Goal: Task Accomplishment & Management: Manage account settings

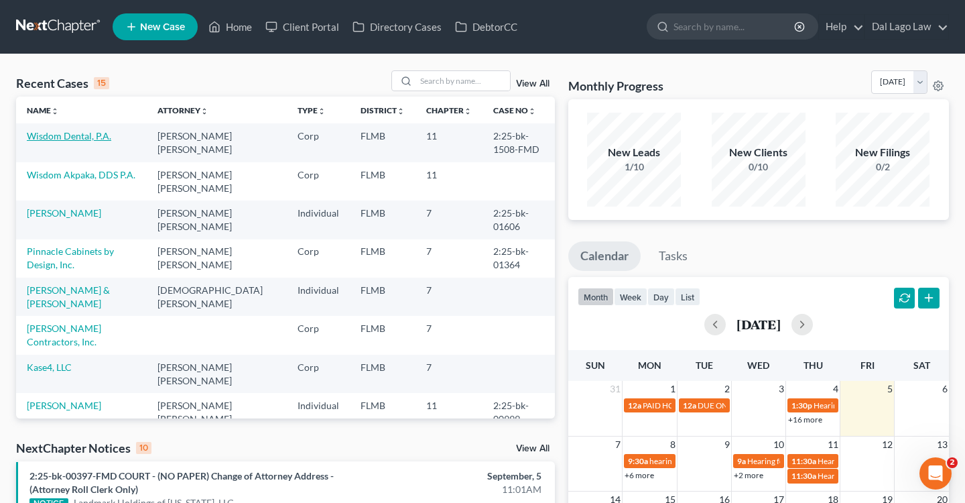
click at [88, 139] on link "Wisdom Dental, P.A." at bounding box center [69, 135] width 84 height 11
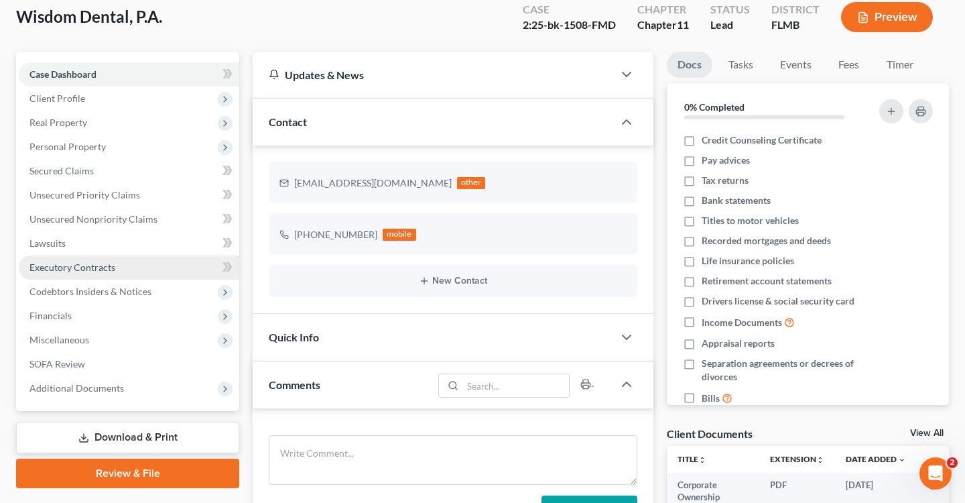
scroll to position [93, 0]
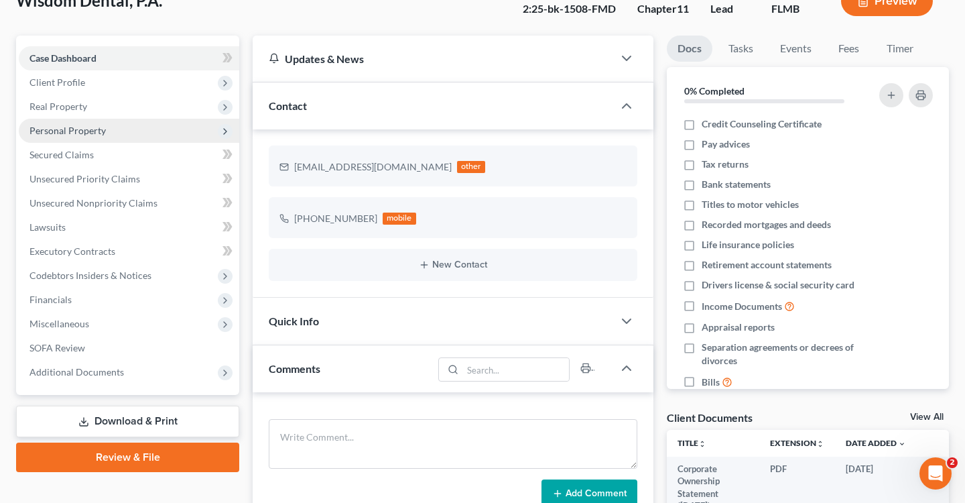
click at [90, 131] on span "Personal Property" at bounding box center [67, 130] width 76 height 11
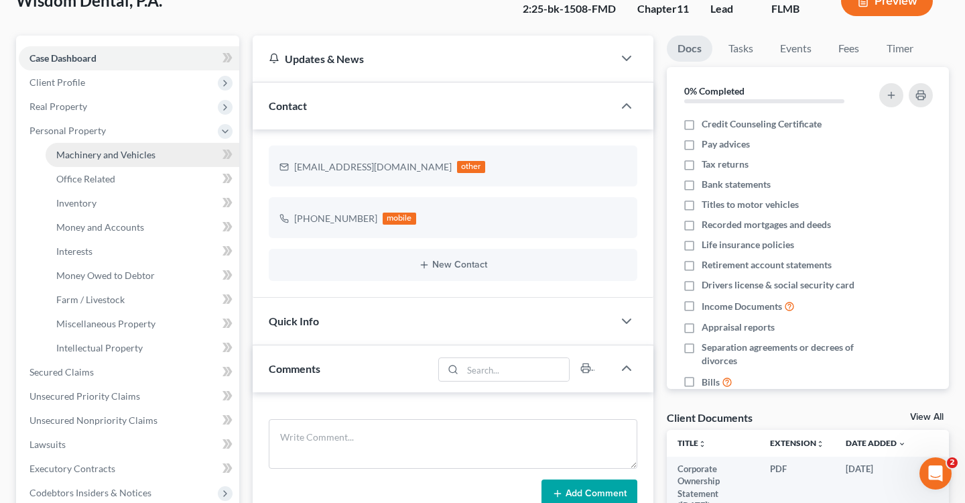
click at [109, 156] on span "Machinery and Vehicles" at bounding box center [105, 154] width 99 height 11
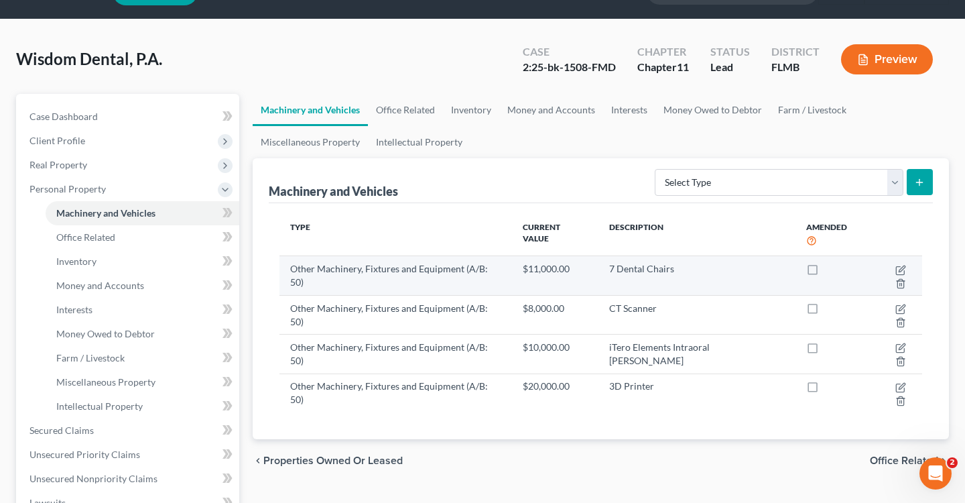
scroll to position [42, 0]
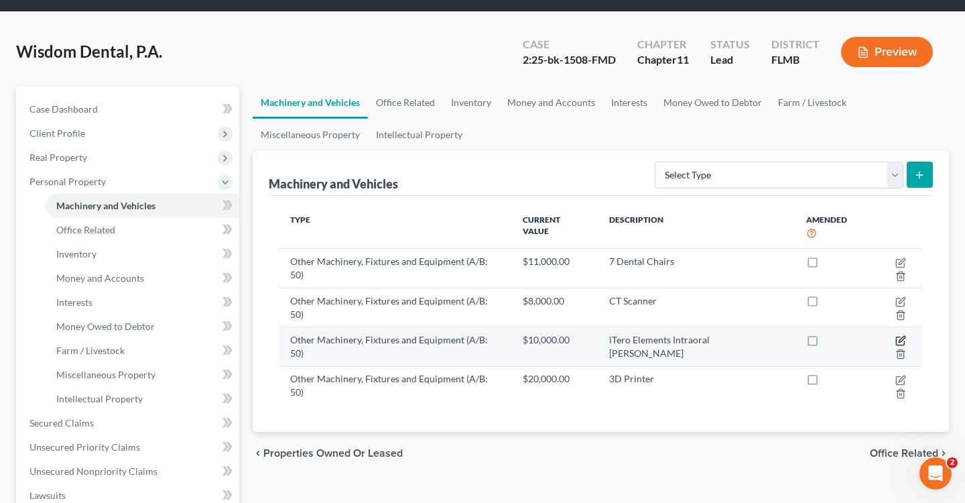
click at [895, 335] on icon "button" at bounding box center [900, 340] width 11 height 11
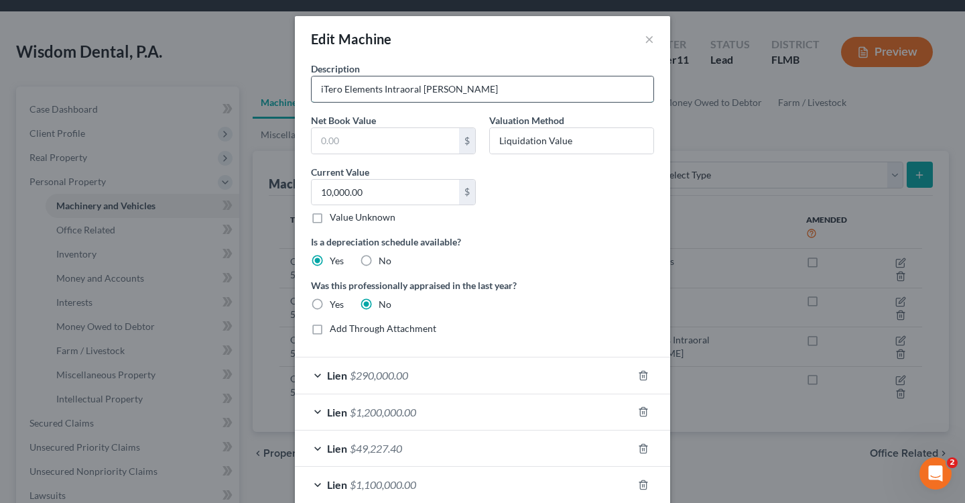
click at [316, 86] on input "iTero Elements Intraoral [PERSON_NAME]" at bounding box center [483, 88] width 342 height 25
click at [503, 90] on input "Two (2) iTero Elements Intraoral [PERSON_NAME]" at bounding box center [483, 88] width 342 height 25
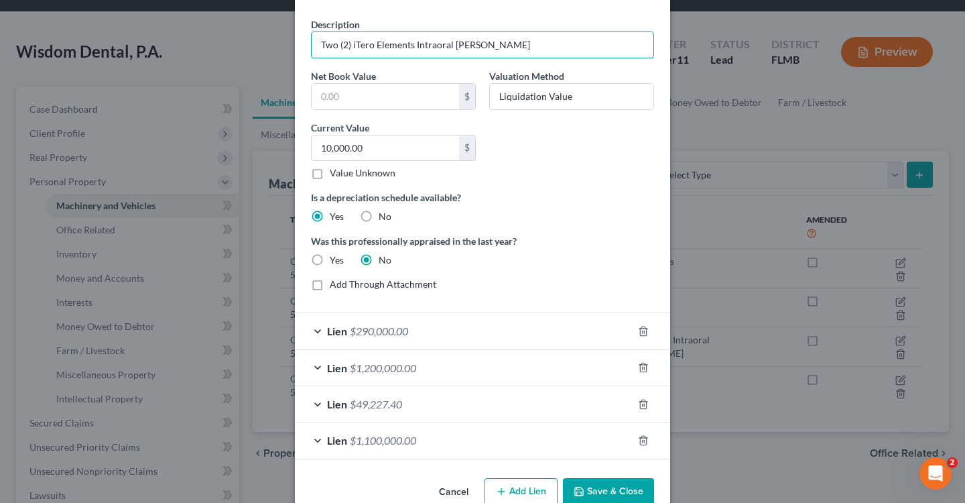
scroll to position [74, 0]
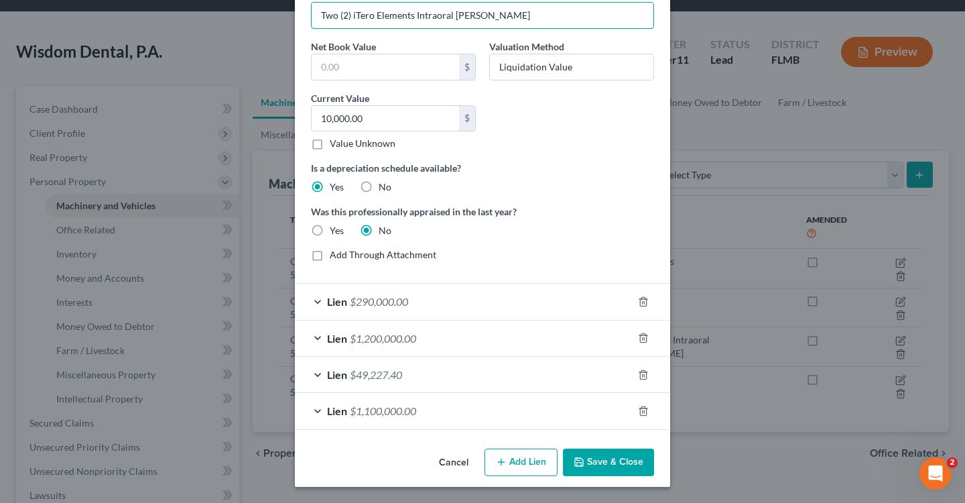
type input "Two (2) iTero Elements Intraoral [PERSON_NAME]"
click at [606, 471] on button "Save & Close" at bounding box center [608, 462] width 91 height 28
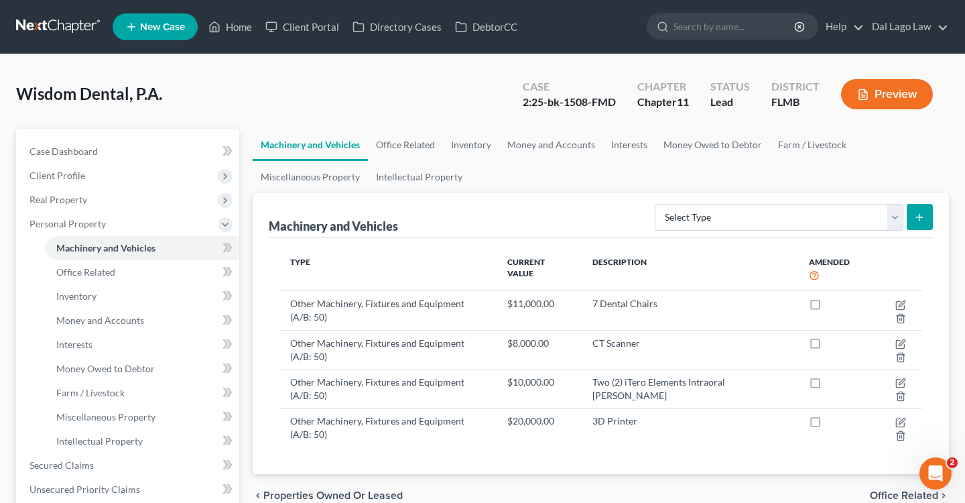
scroll to position [0, 0]
click at [889, 90] on button "Preview" at bounding box center [887, 94] width 92 height 30
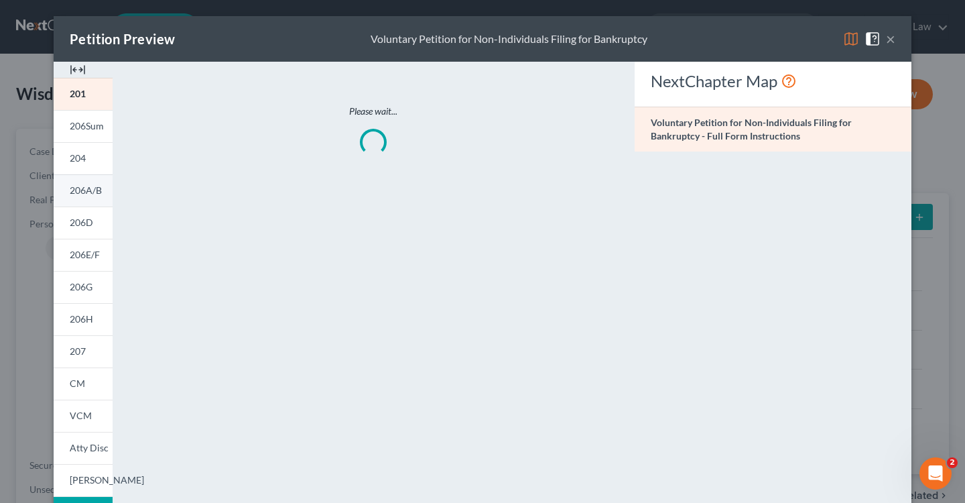
click at [97, 196] on span "206A/B" at bounding box center [86, 189] width 32 height 11
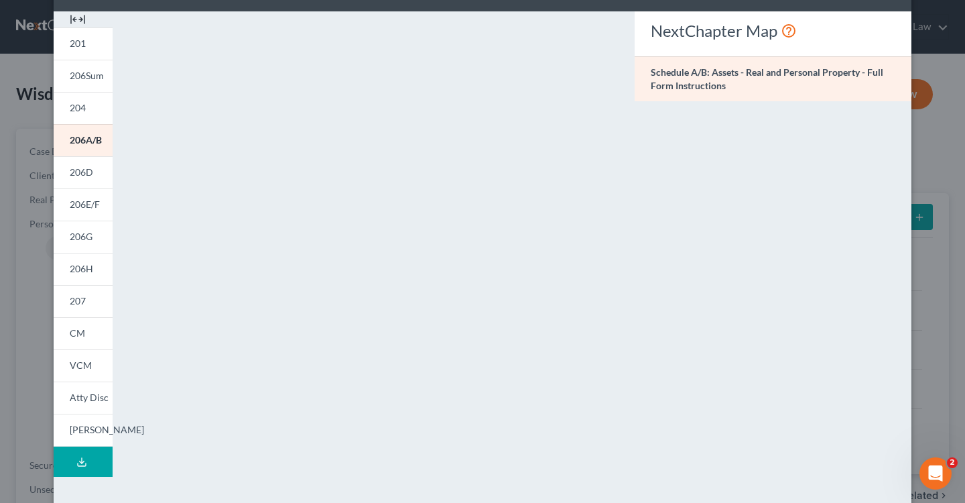
scroll to position [65, 0]
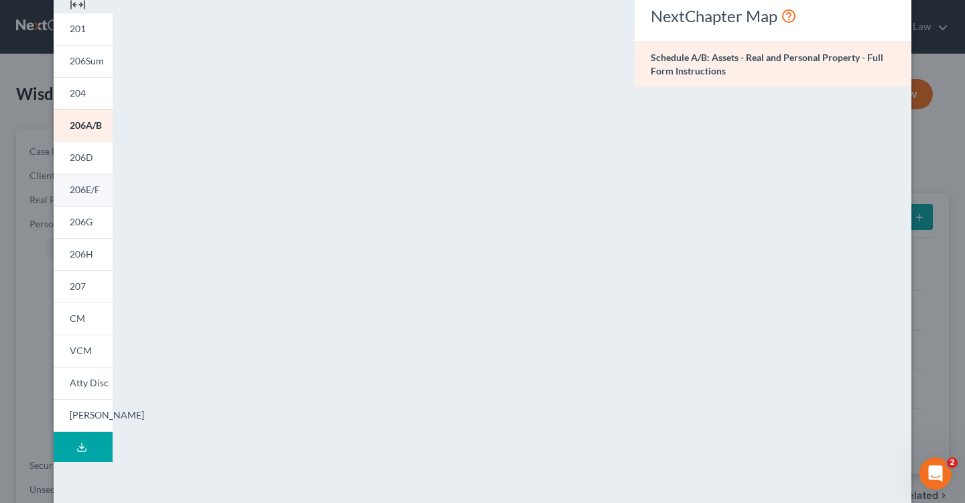
click at [97, 198] on link "206E/F" at bounding box center [83, 190] width 59 height 32
click at [25, 243] on div "Petition Preview Schedule E/F: Creditors Who Have Unsecured Claims × 201 206Sum…" at bounding box center [482, 251] width 965 height 503
